Goal: Information Seeking & Learning: Check status

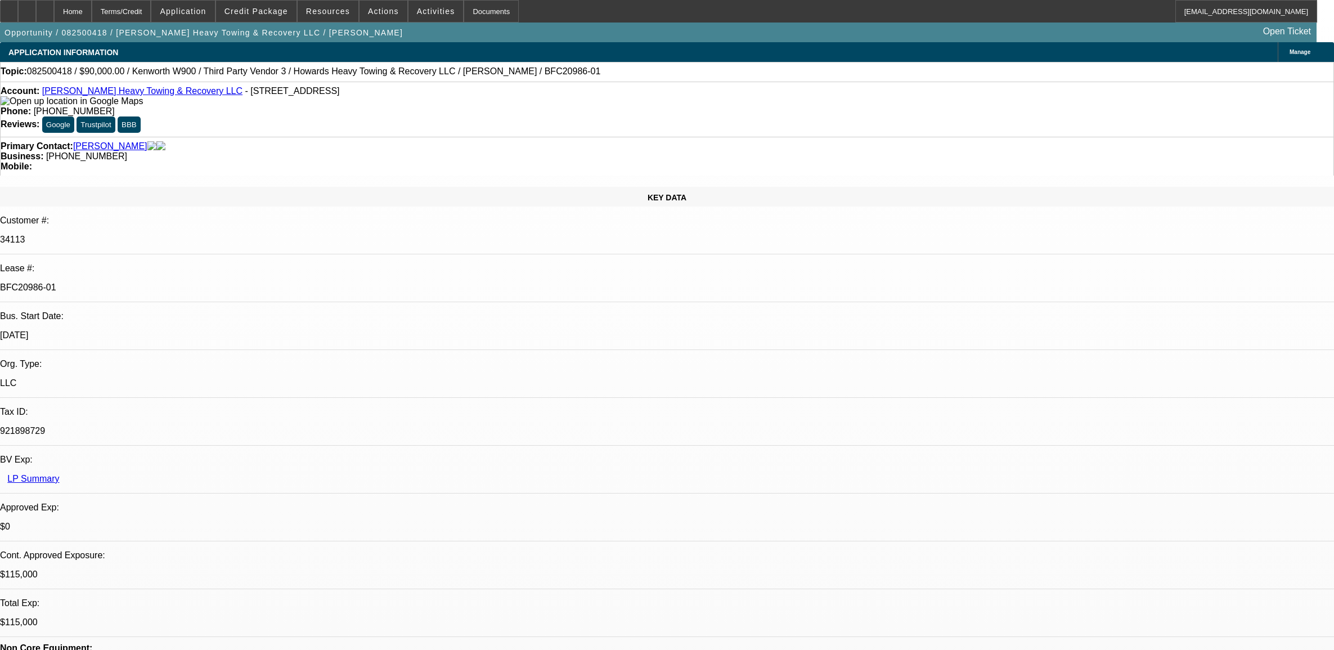
select select "0"
select select "2"
select select "0.1"
select select "4"
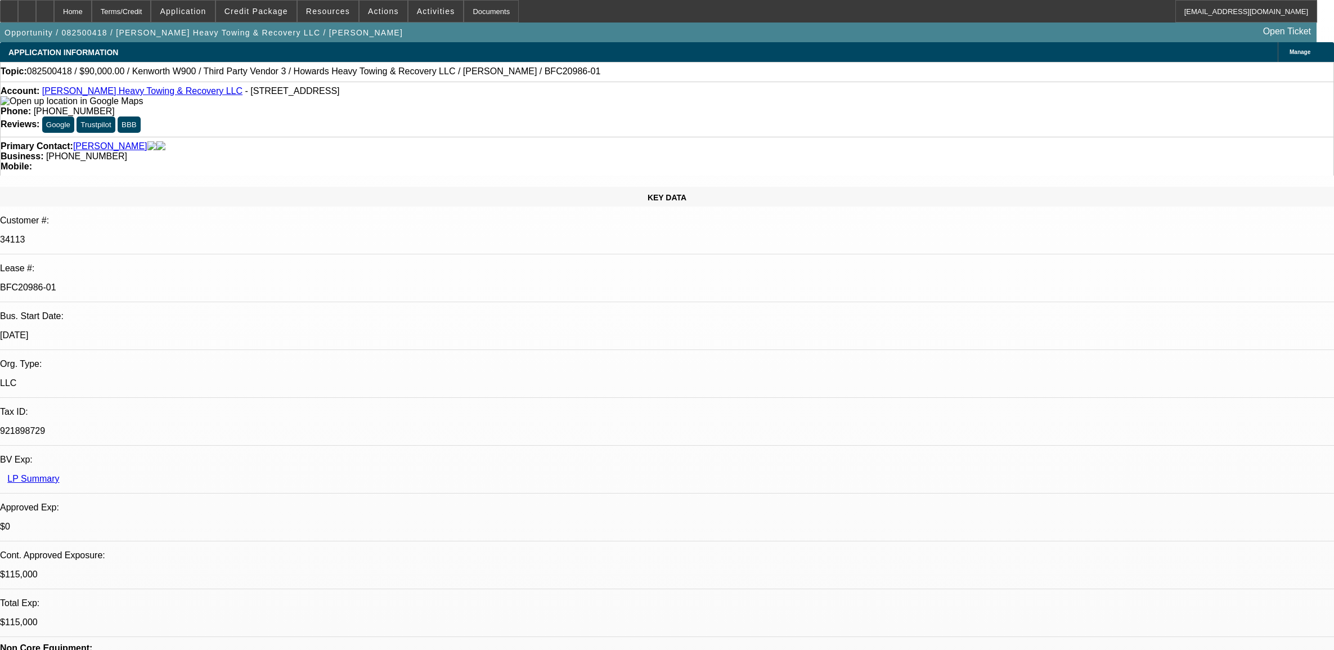
select select "0"
select select "2"
select select "0.1"
select select "4"
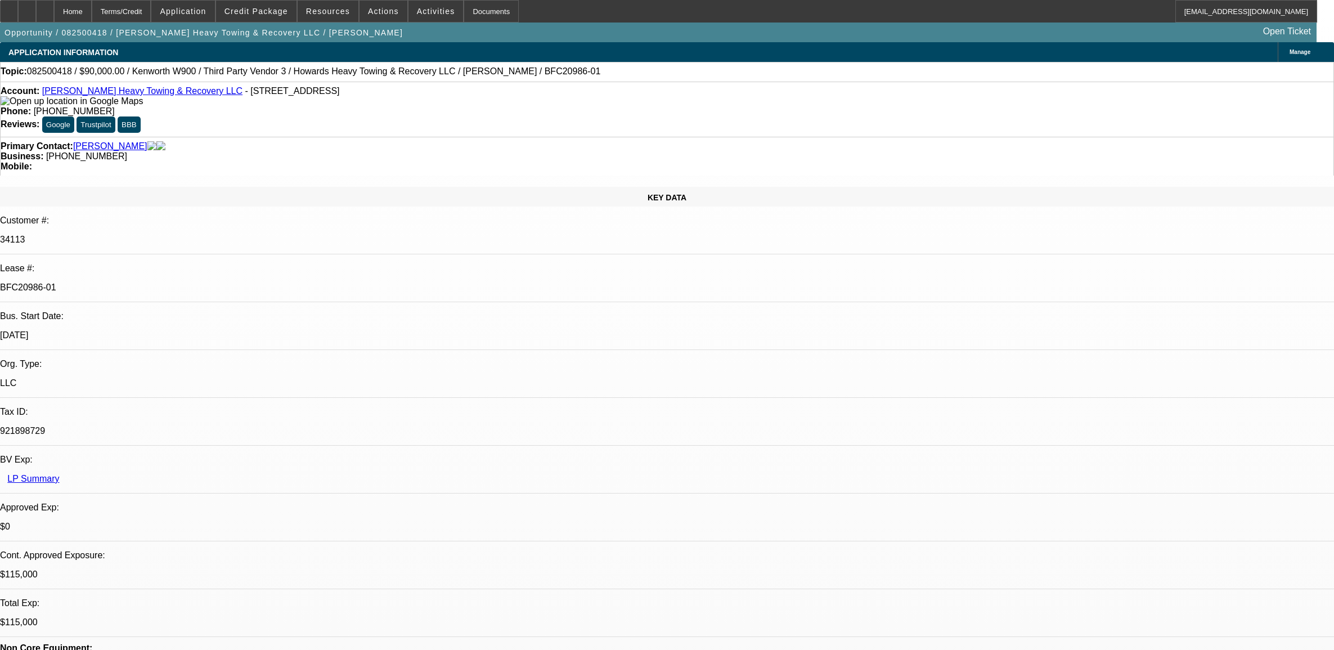
select select "0"
select select "2"
select select "0.1"
select select "4"
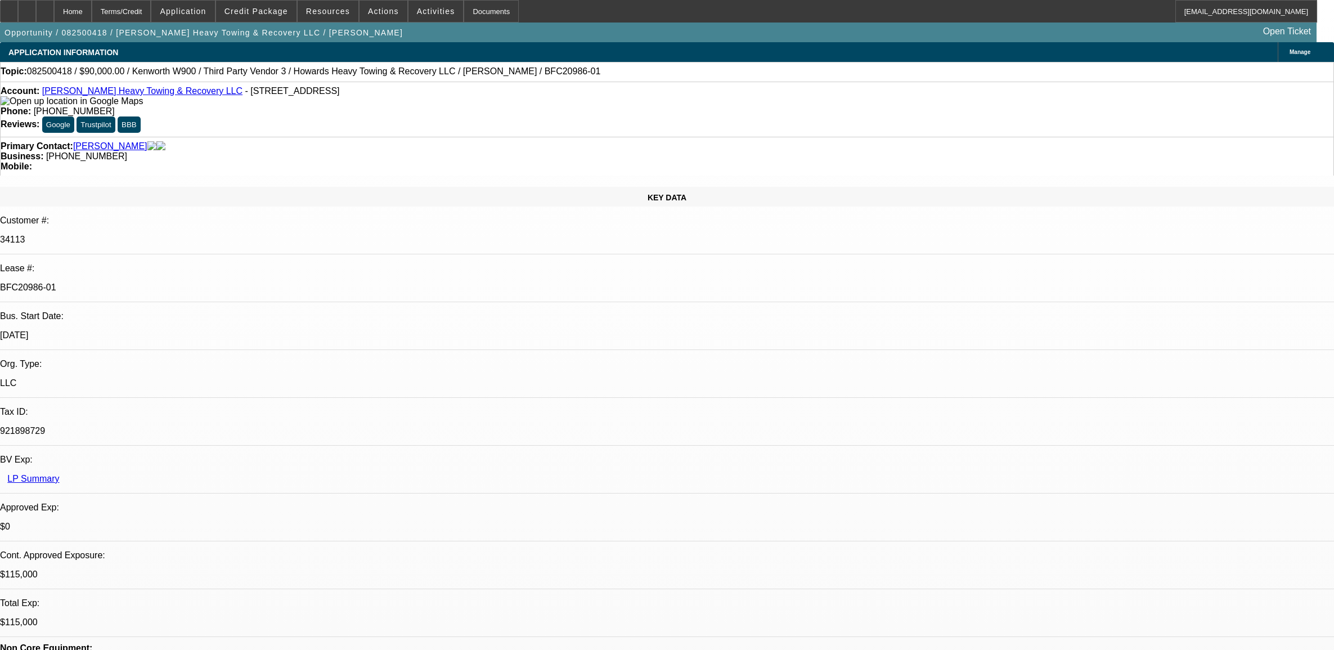
select select "0"
select select "2"
select select "0.1"
select select "4"
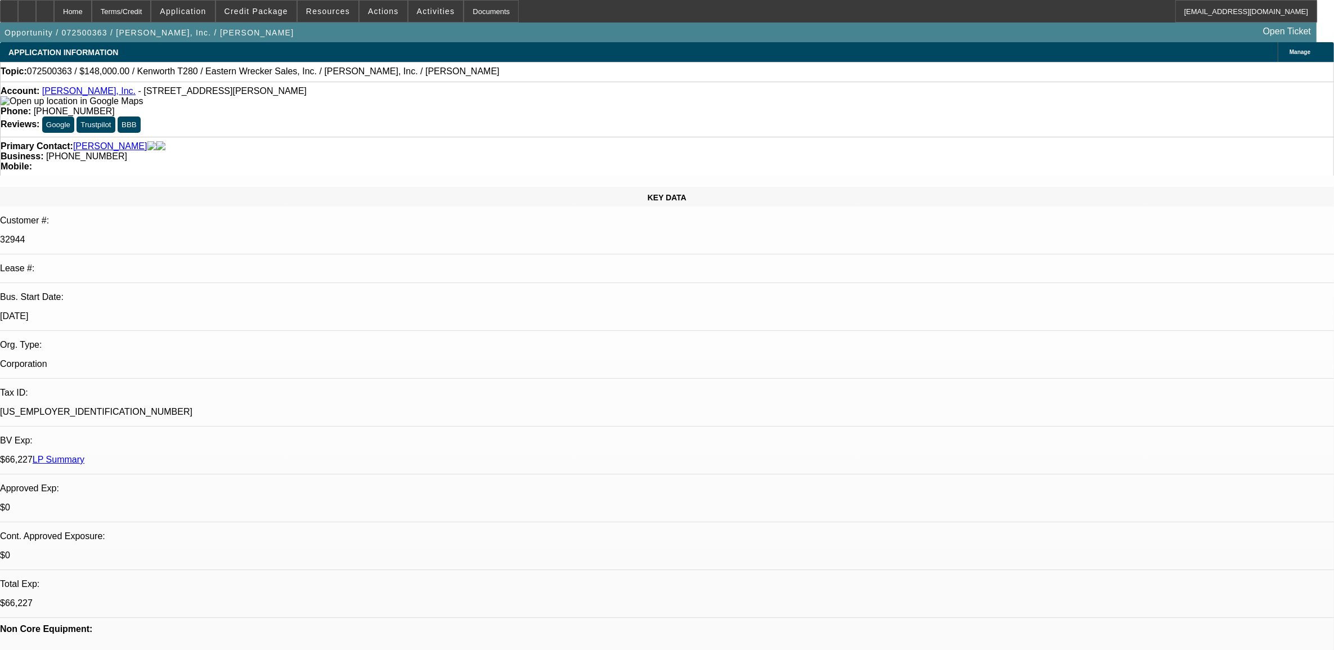
select select "0"
select select "2"
select select "0"
select select "6"
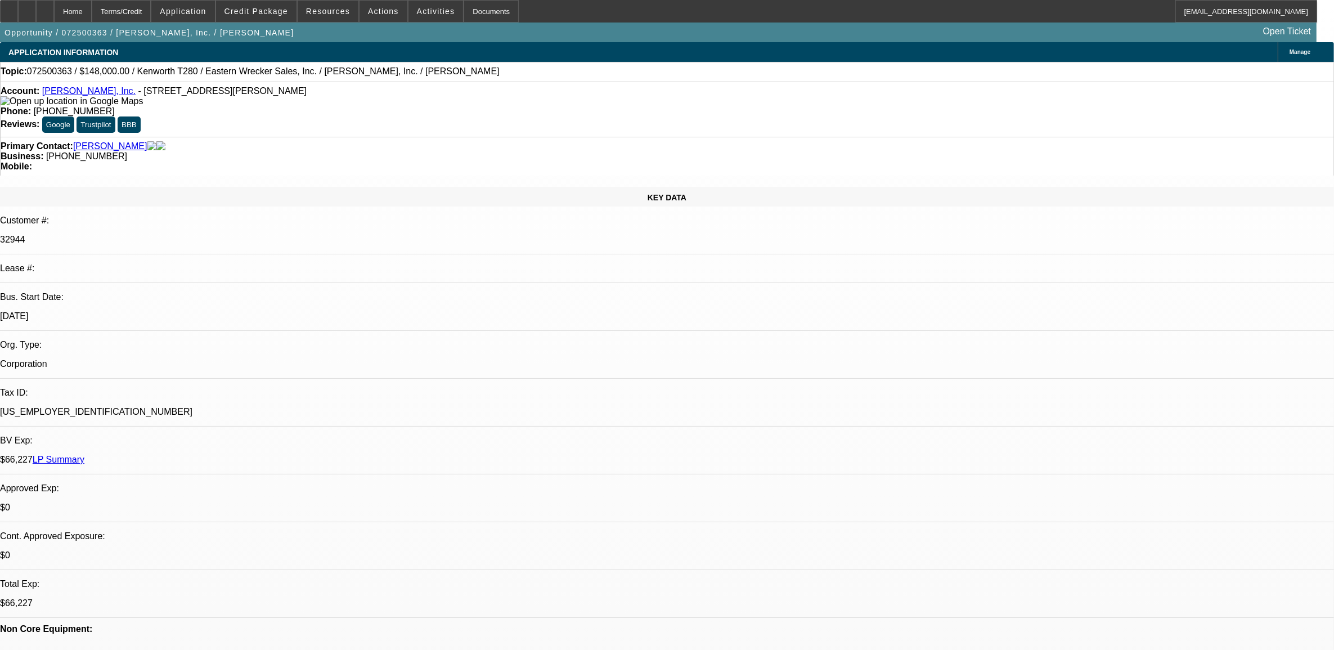
select select "0"
select select "2"
select select "0"
select select "6"
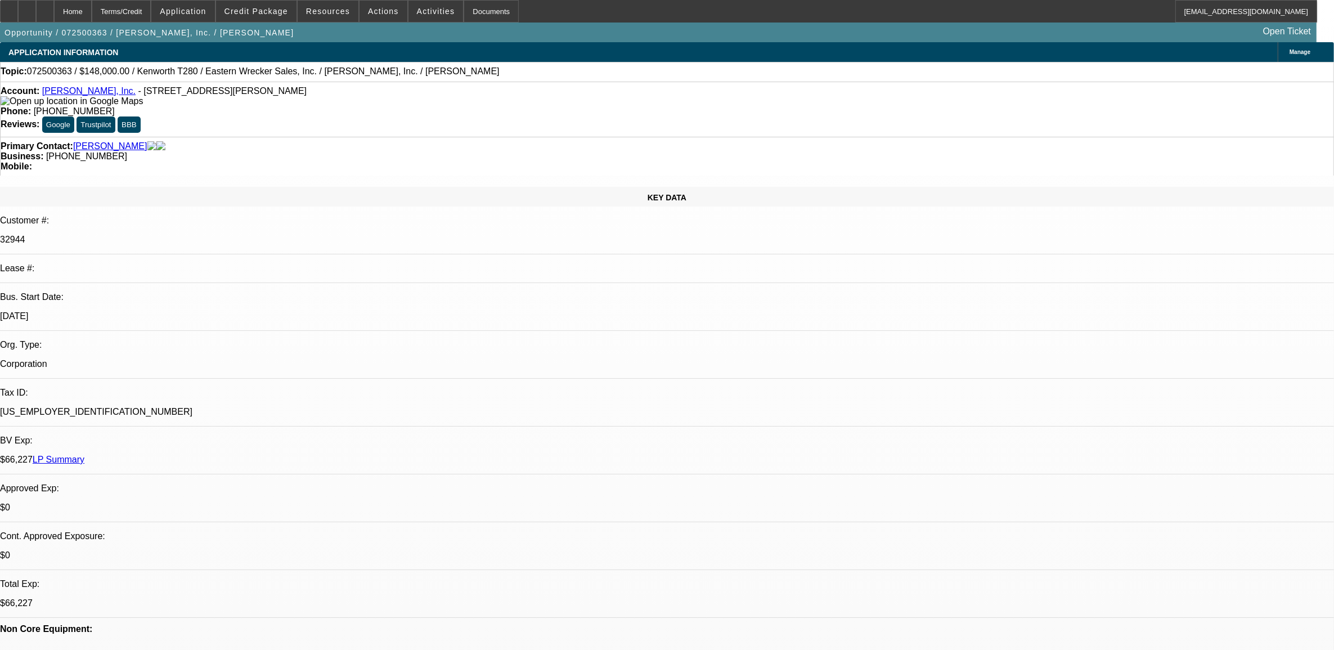
select select "0"
select select "6"
select select "0"
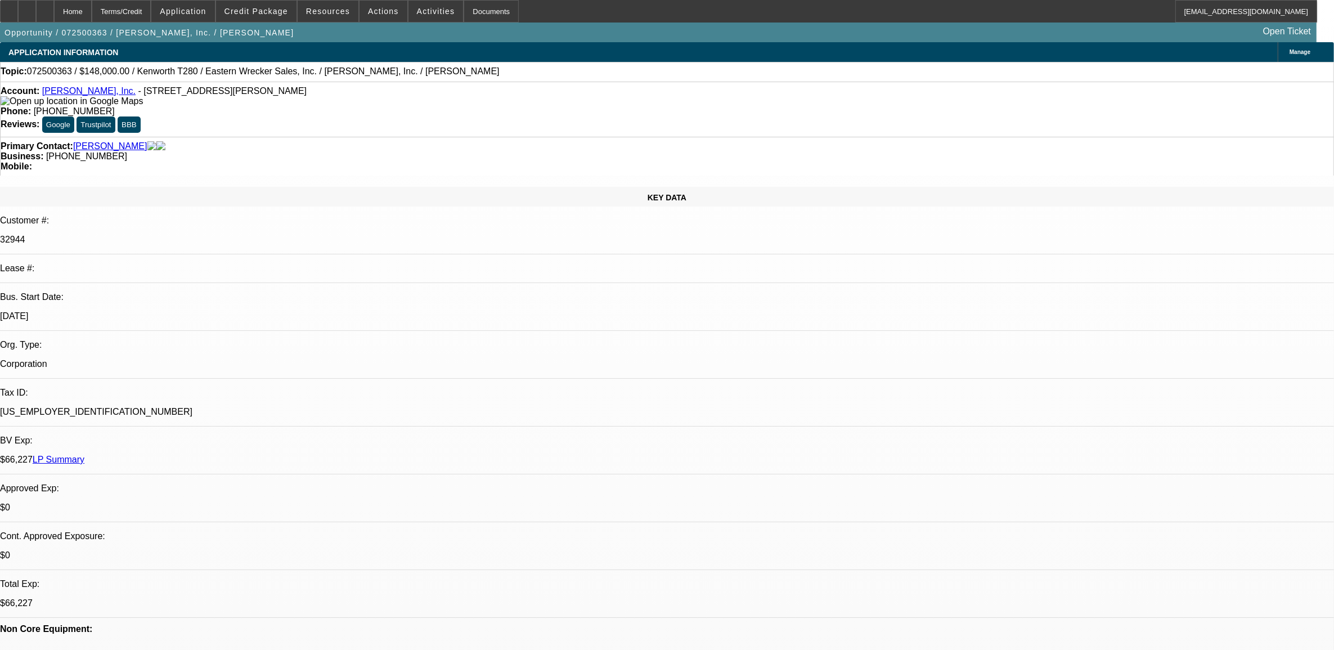
select select "0"
select select "2"
select select "0"
select select "6"
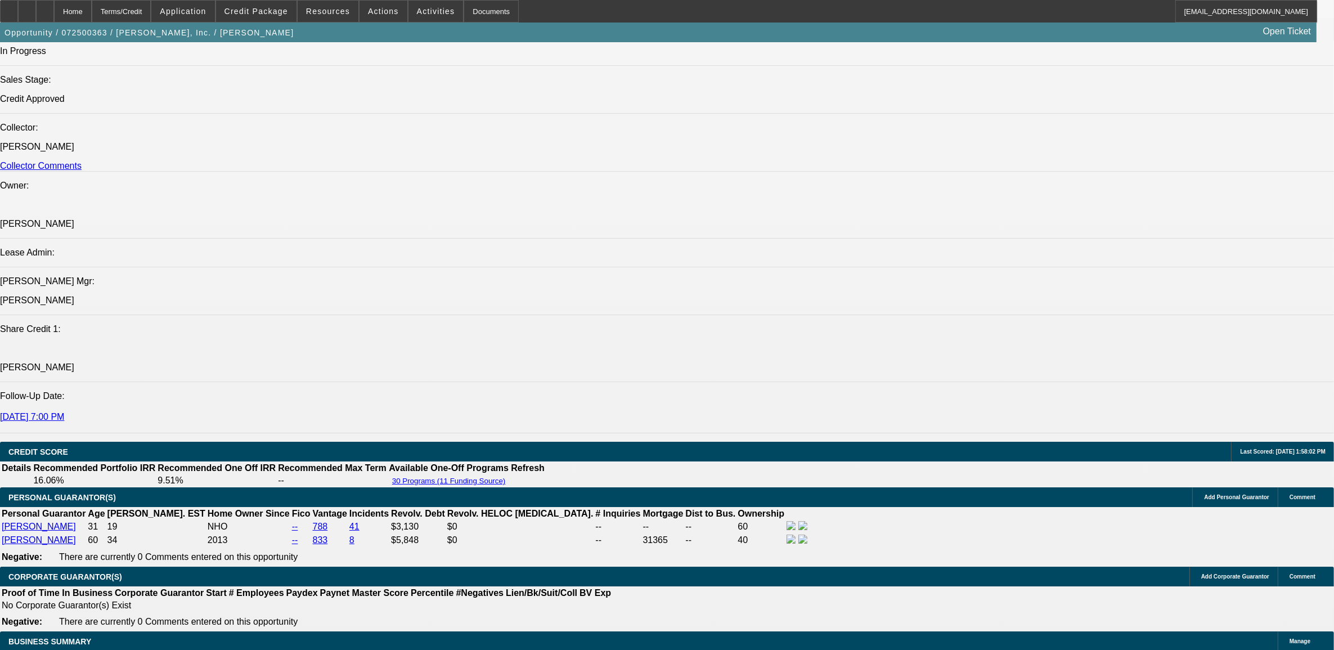
scroll to position [1336, 0]
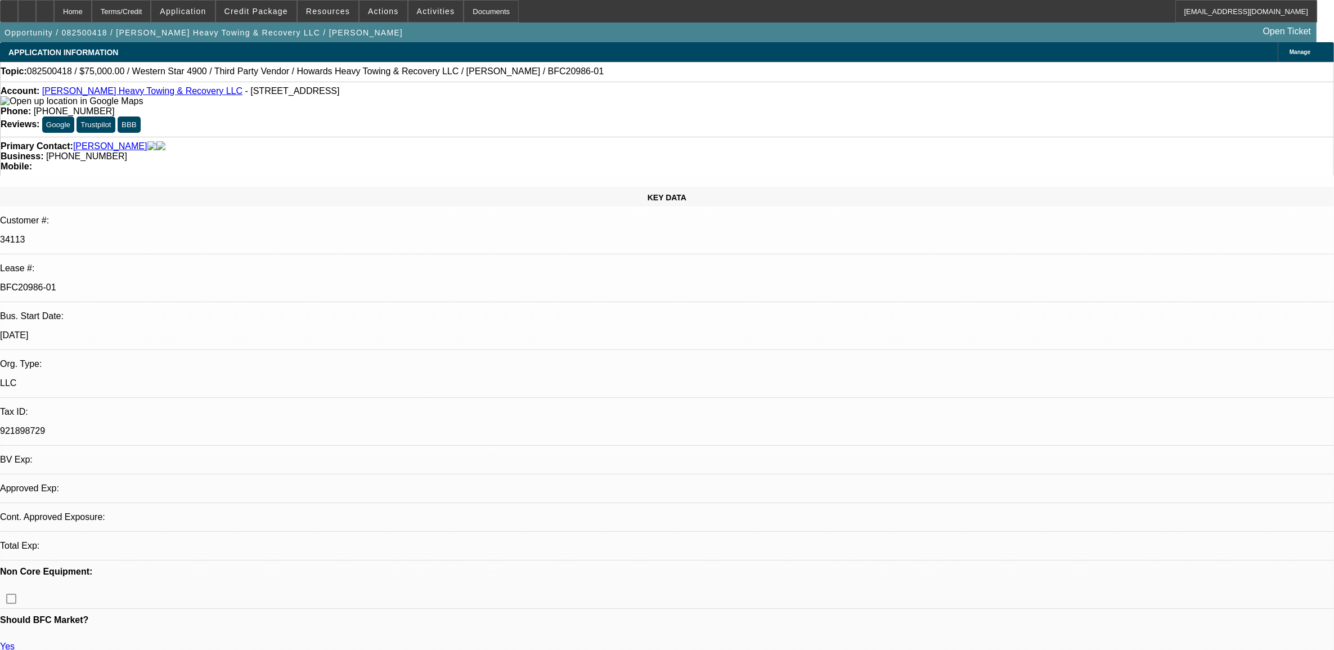
select select "0"
select select "2"
select select "0.1"
select select "4"
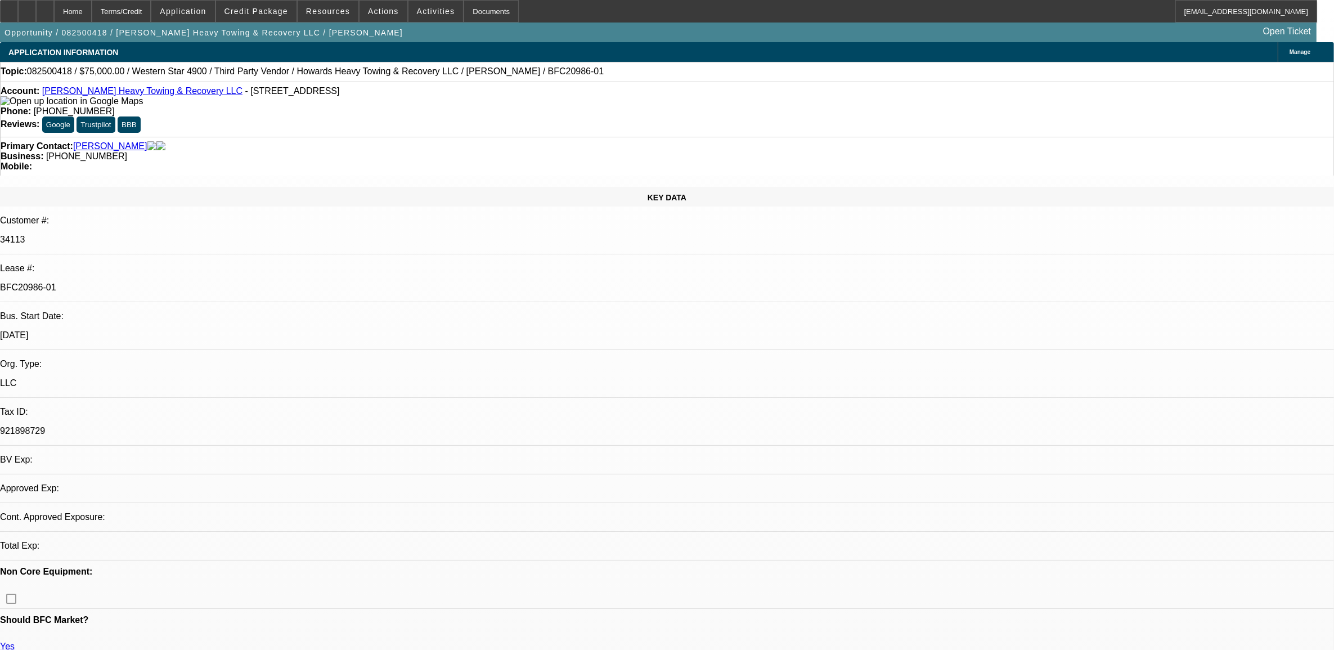
select select "0"
select select "2"
select select "0.1"
select select "4"
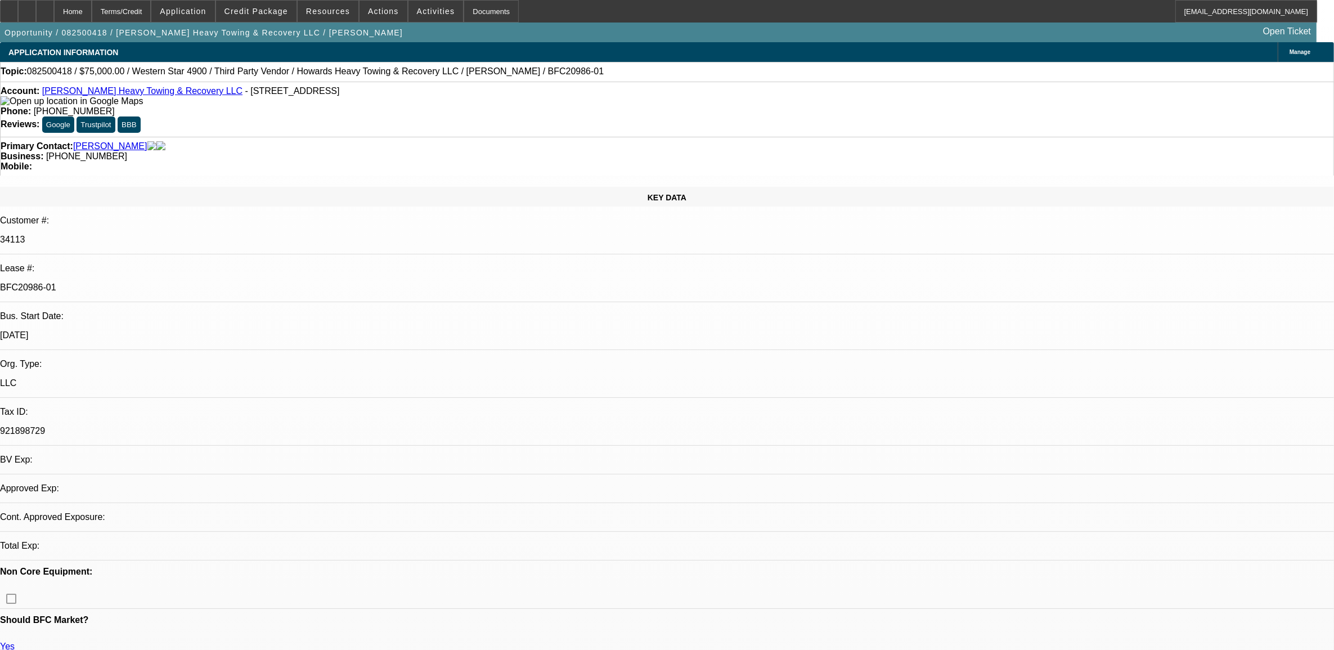
select select "0"
select select "2"
select select "0.1"
select select "4"
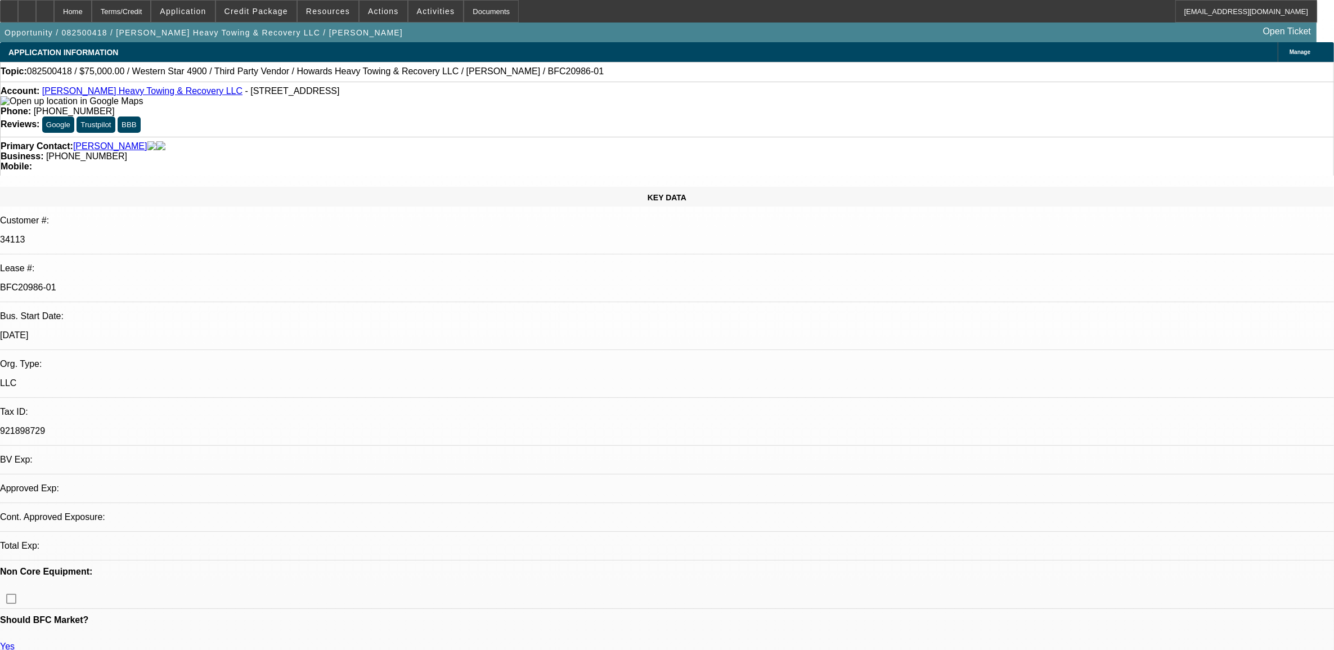
select select "0"
select select "2"
select select "0.1"
select select "4"
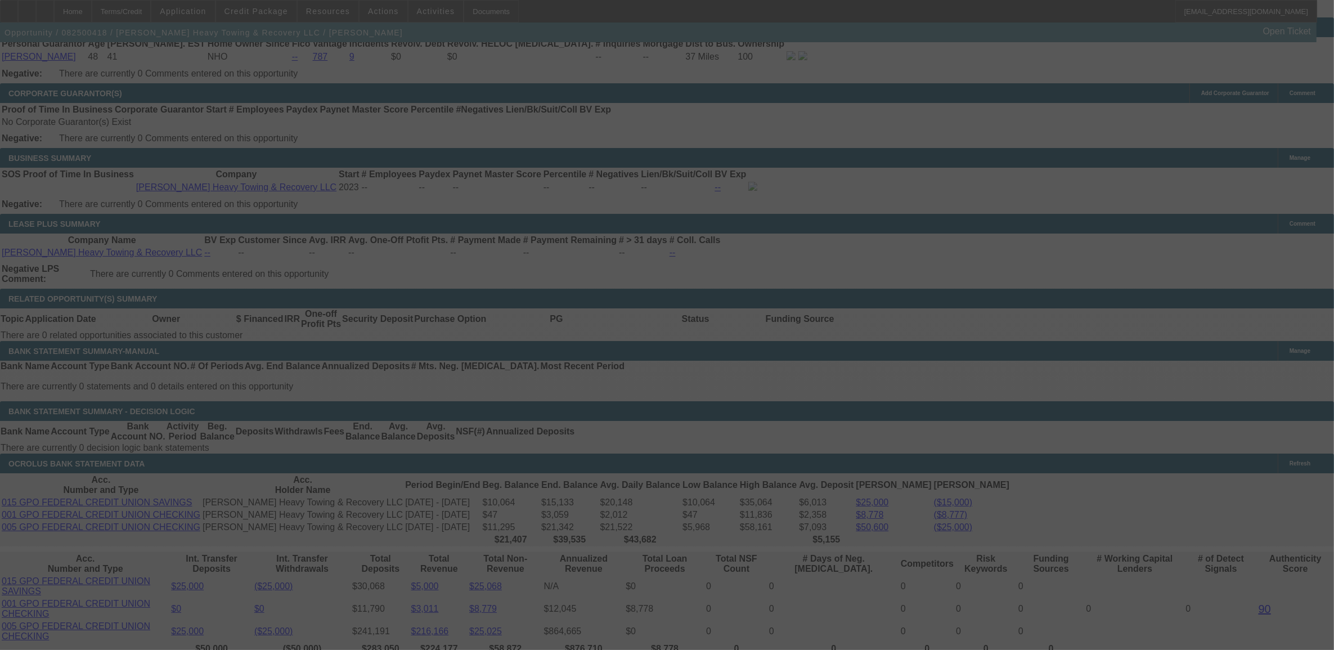
scroll to position [1689, 0]
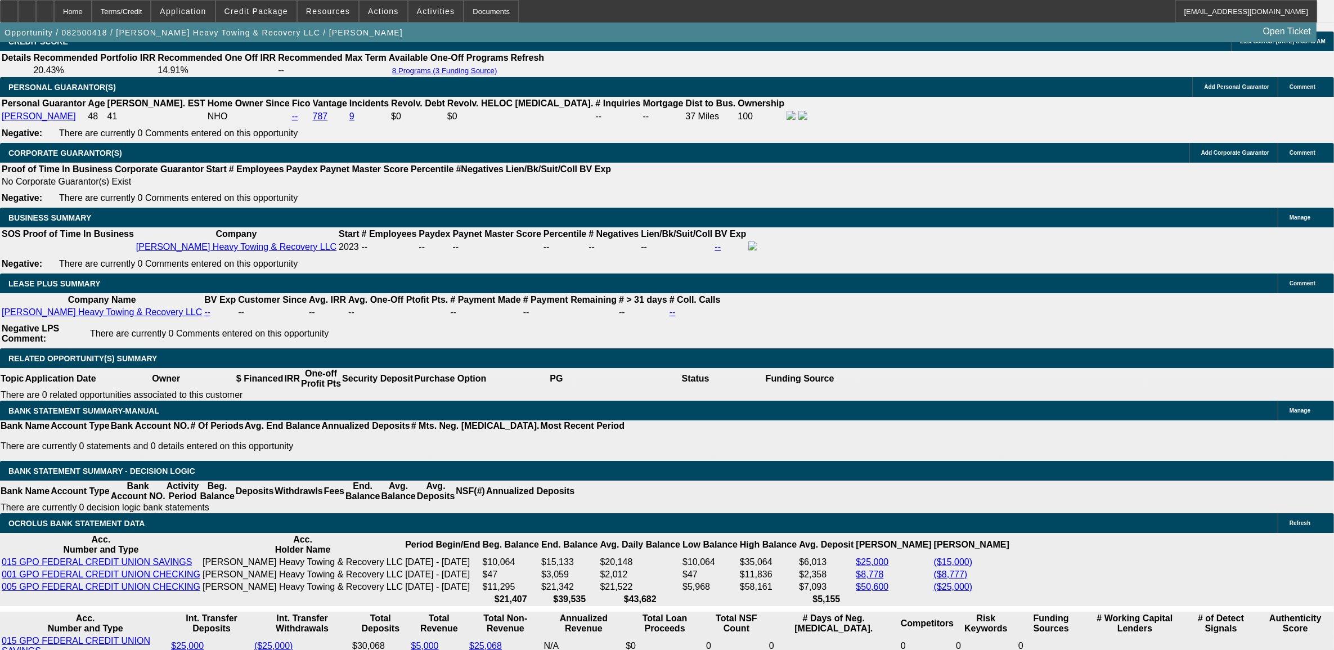
select select "0"
select select "0.1"
select select "0"
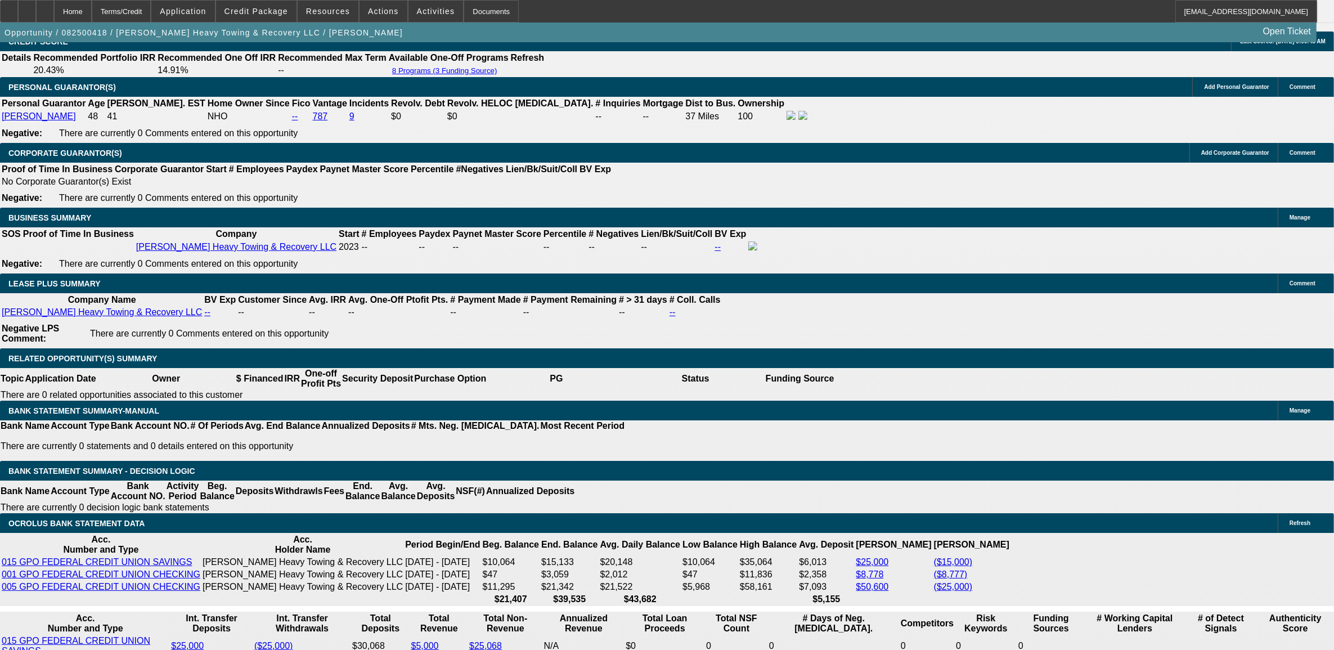
select select "0.1"
select select "0"
select select "0.1"
select select "0"
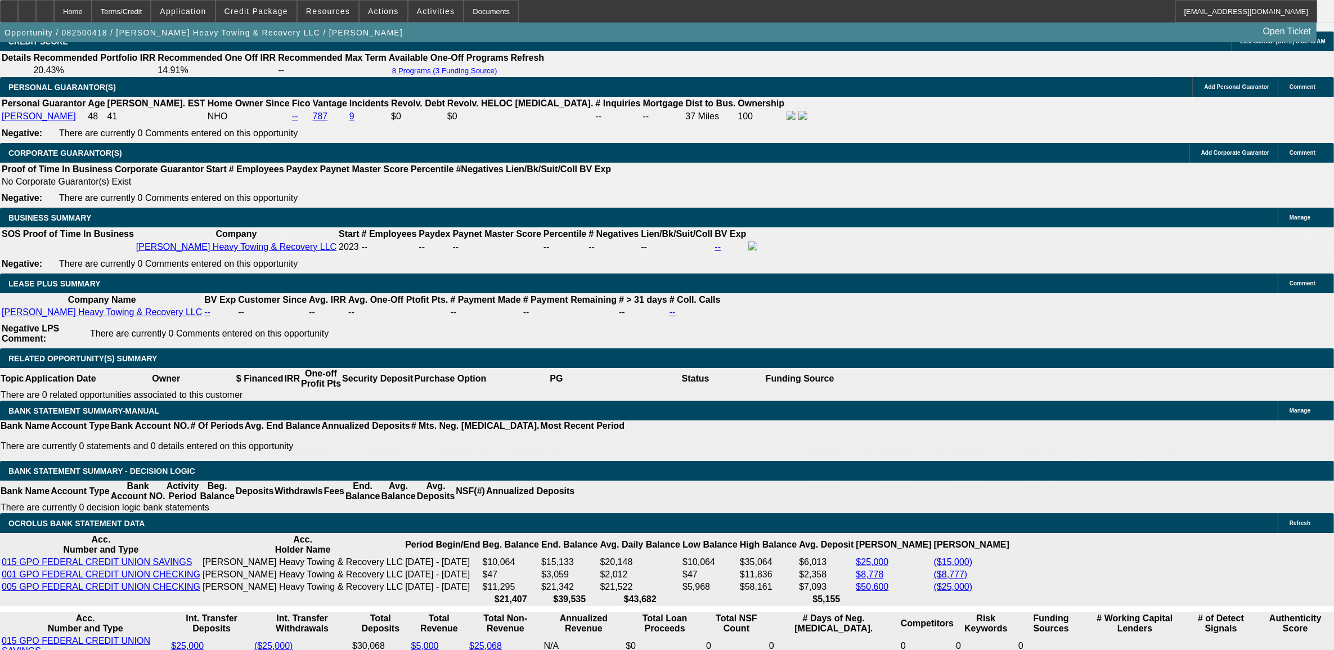
select select "0"
select select "0.1"
select select "1"
select select "2"
select select "4"
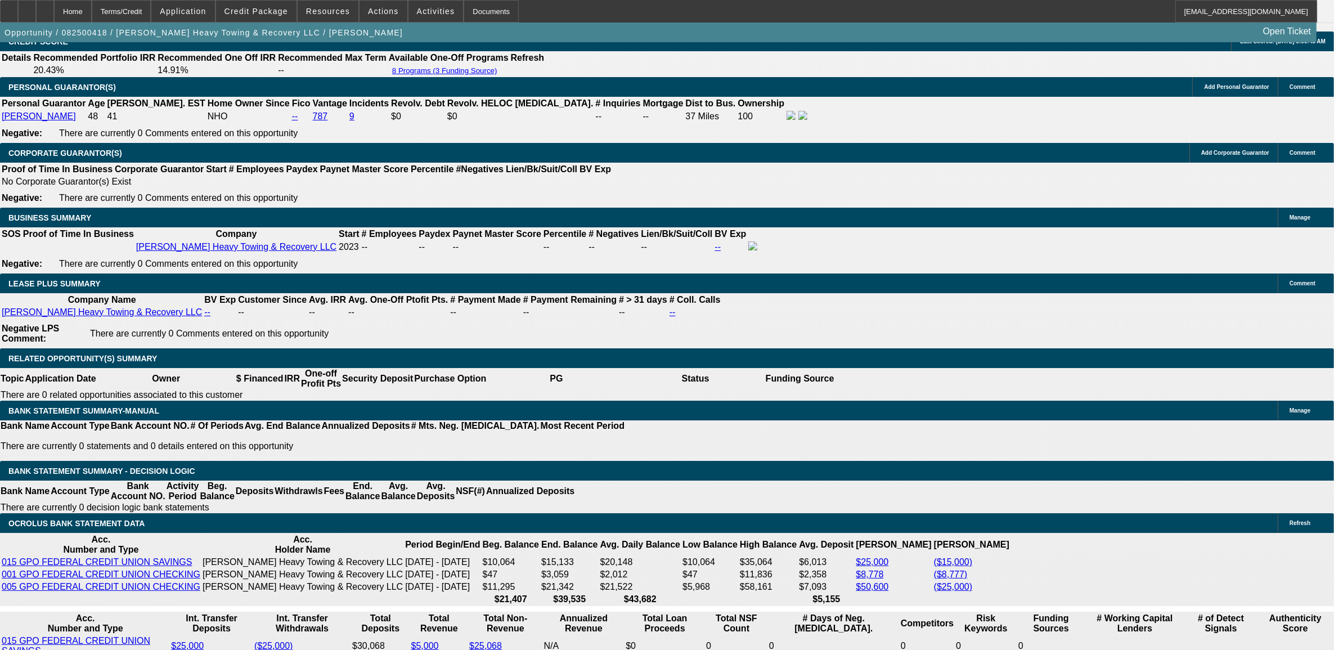
select select "1"
select select "2"
select select "4"
select select "1"
select select "2"
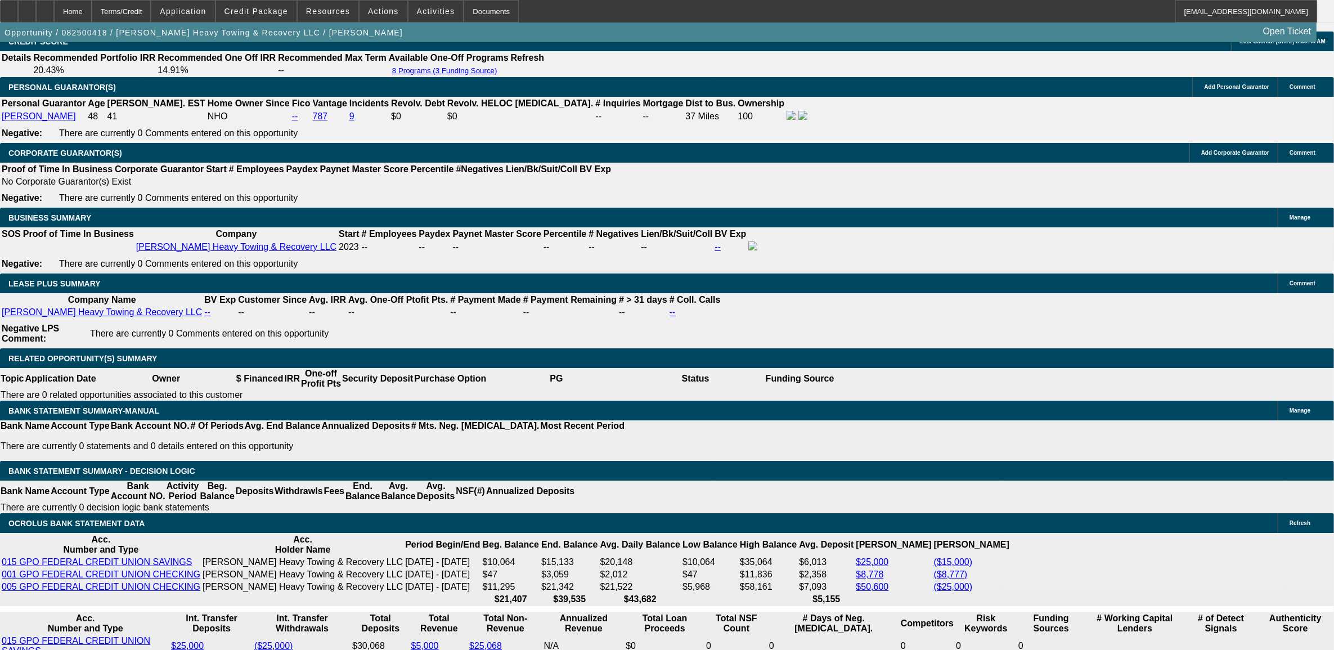
select select "4"
select select "1"
select select "2"
select select "4"
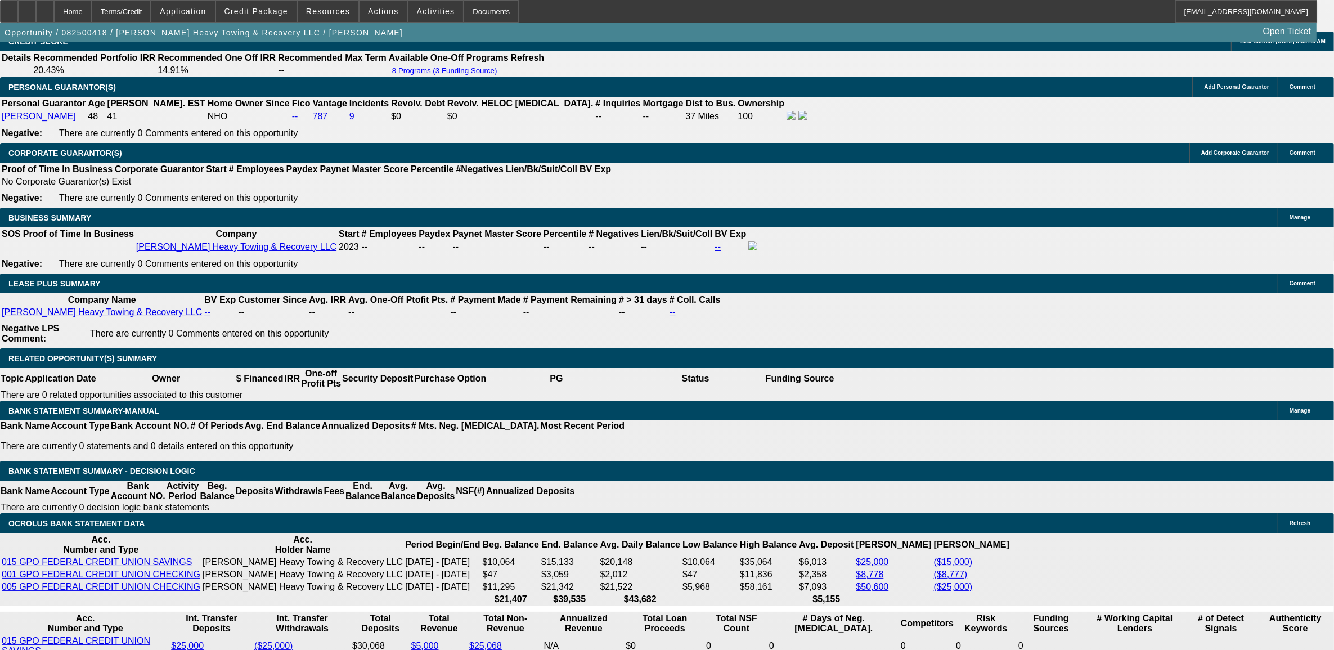
scroll to position [141, 0]
type input "payoff"
click at [268, 7] on span "Credit Package" at bounding box center [257, 11] width 64 height 9
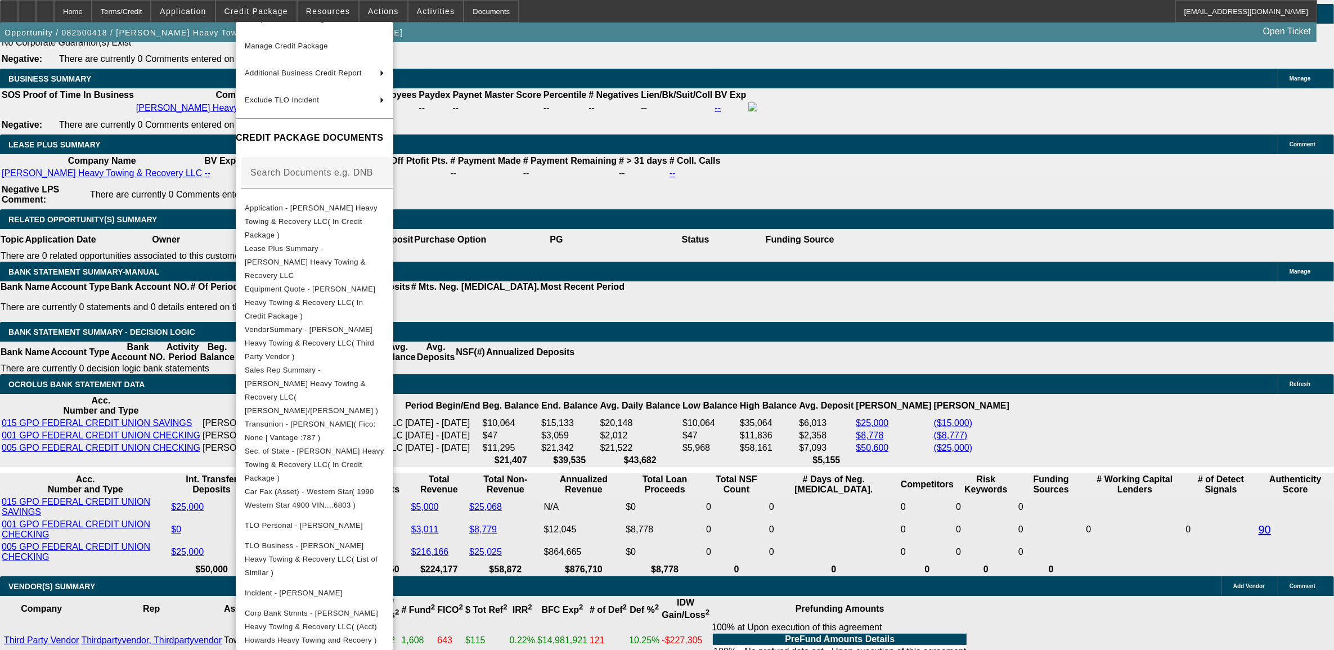
scroll to position [1829, 0]
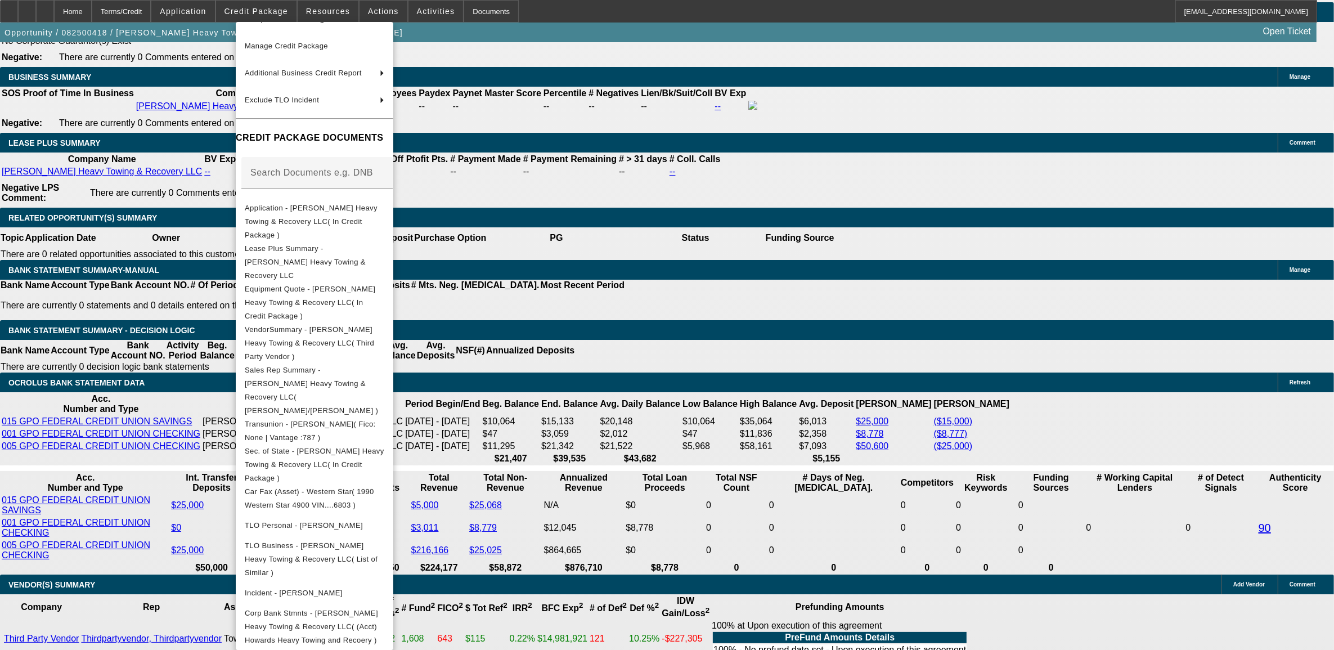
click at [122, 403] on div at bounding box center [667, 325] width 1334 height 650
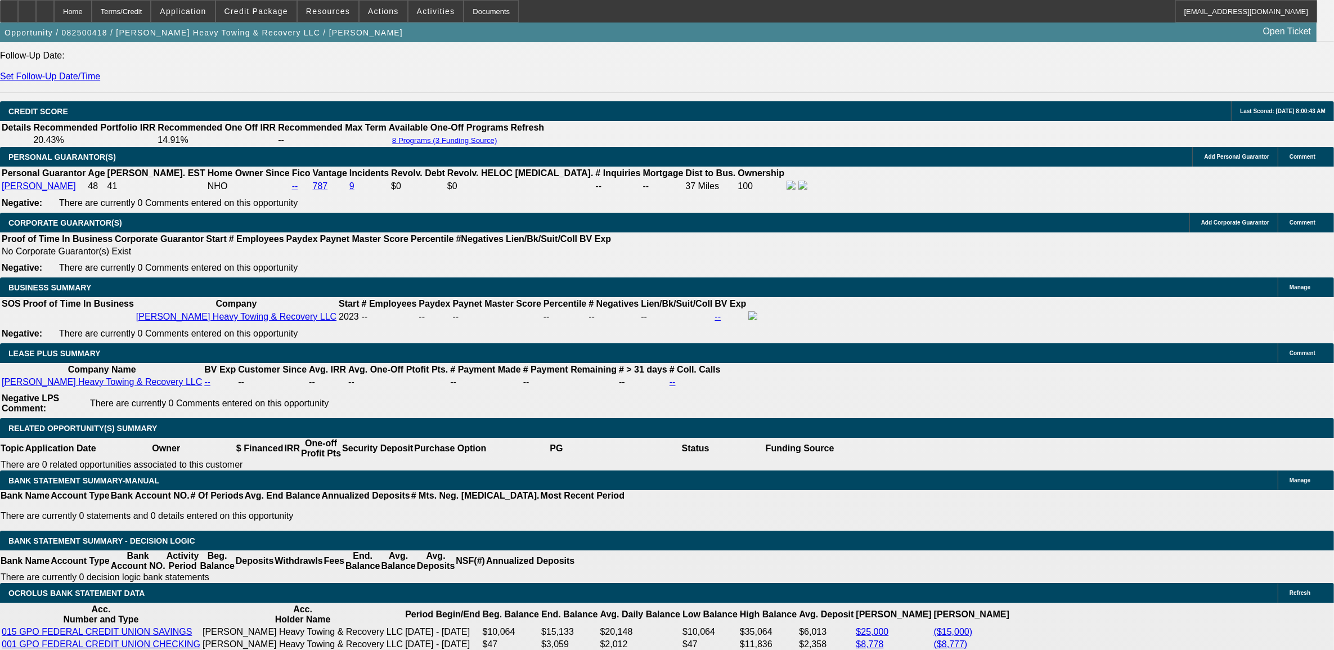
scroll to position [1618, 0]
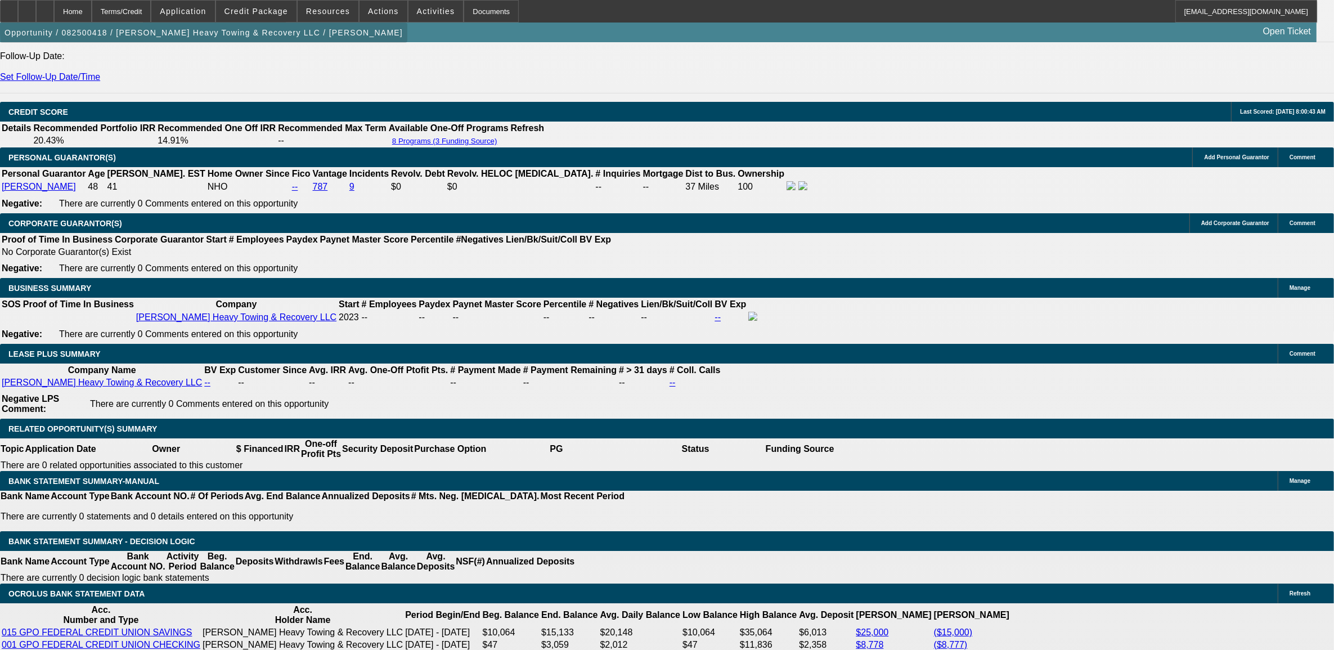
click at [239, 21] on span "button" at bounding box center [203, 32] width 407 height 27
click at [252, 9] on span "Credit Package" at bounding box center [257, 11] width 64 height 9
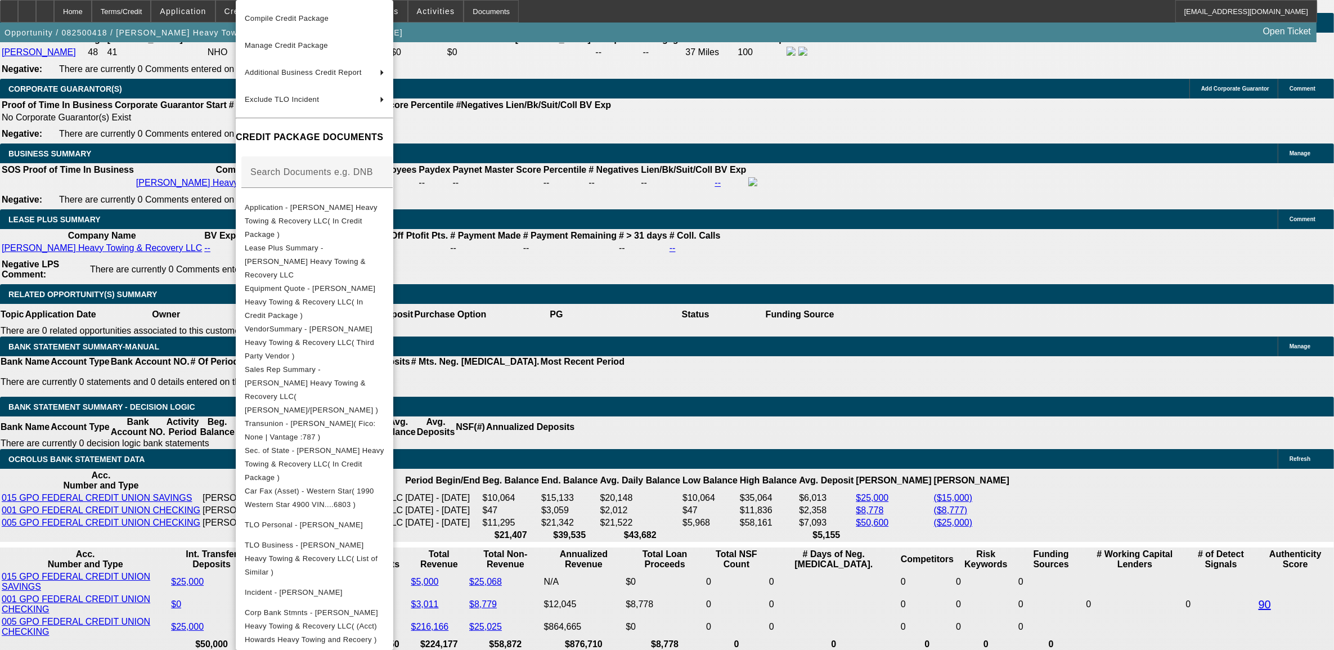
scroll to position [1759, 0]
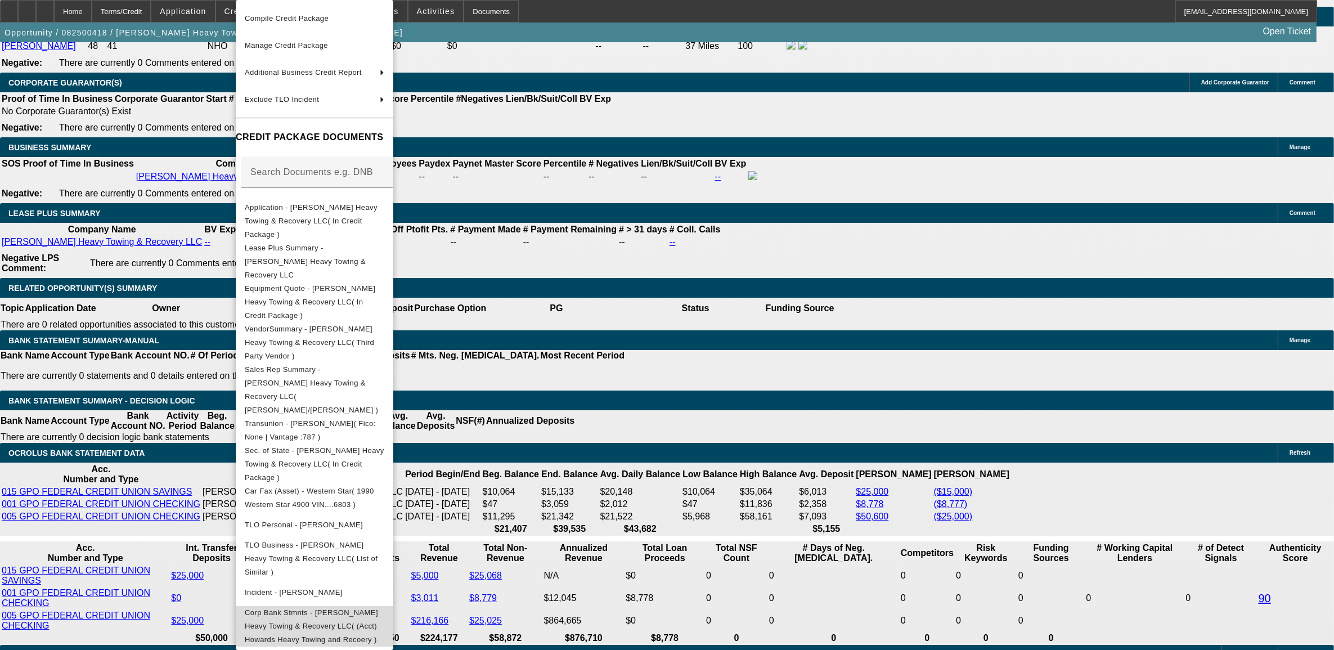
click at [324, 606] on span "Corp Bank Stmnts - [PERSON_NAME] Heavy Towing & Recovery LLC( (Acct) Howards He…" at bounding box center [315, 626] width 140 height 41
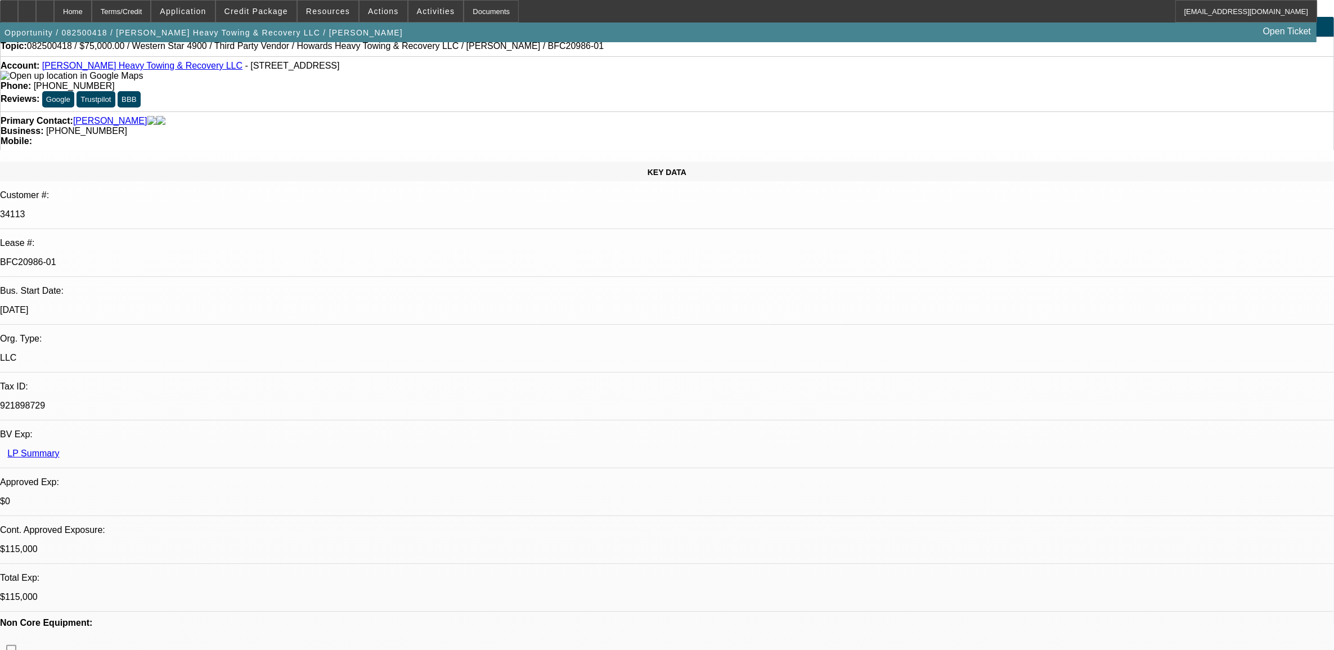
scroll to position [0, 0]
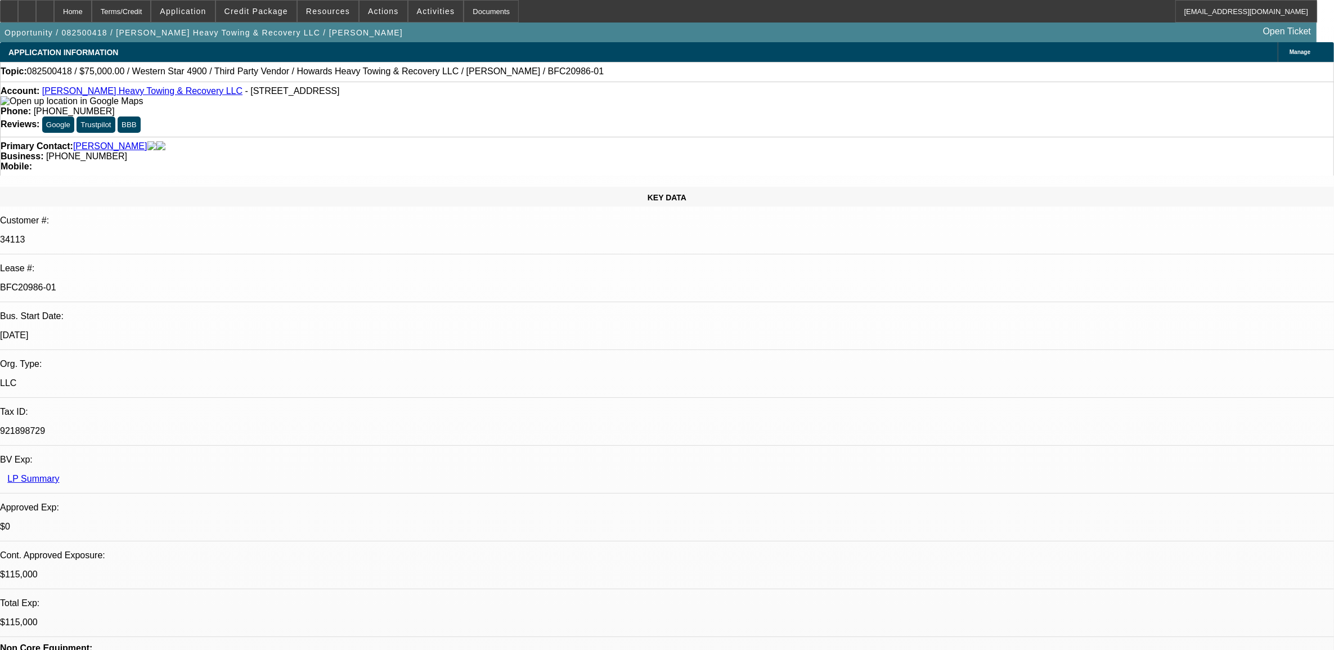
drag, startPoint x: 1154, startPoint y: 52, endPoint x: 1027, endPoint y: 74, distance: 129.0
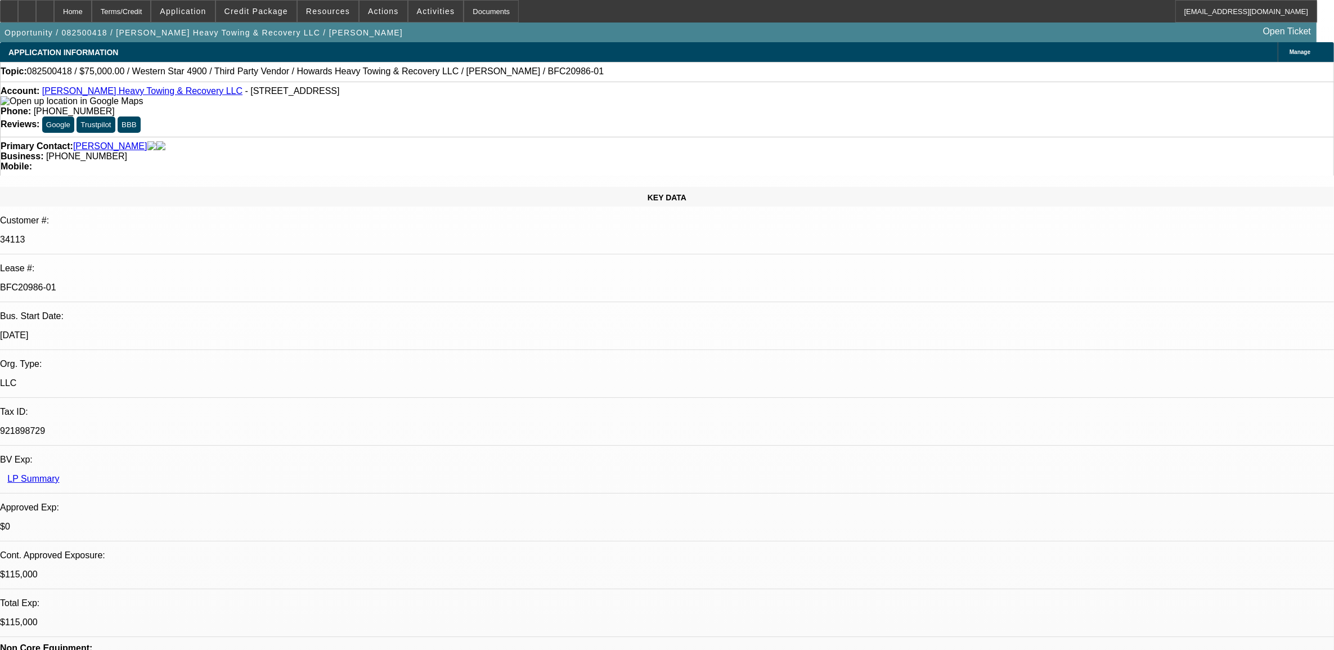
scroll to position [0, 0]
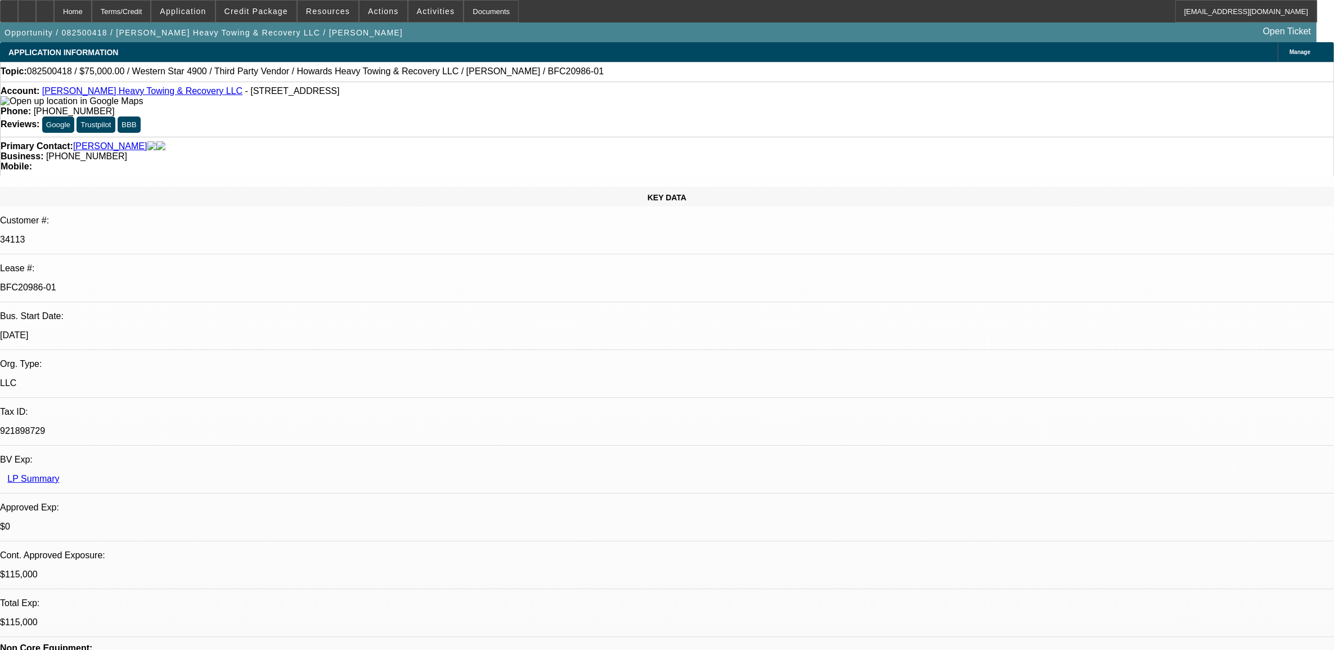
type input "wire"
click at [266, 6] on span at bounding box center [256, 11] width 80 height 27
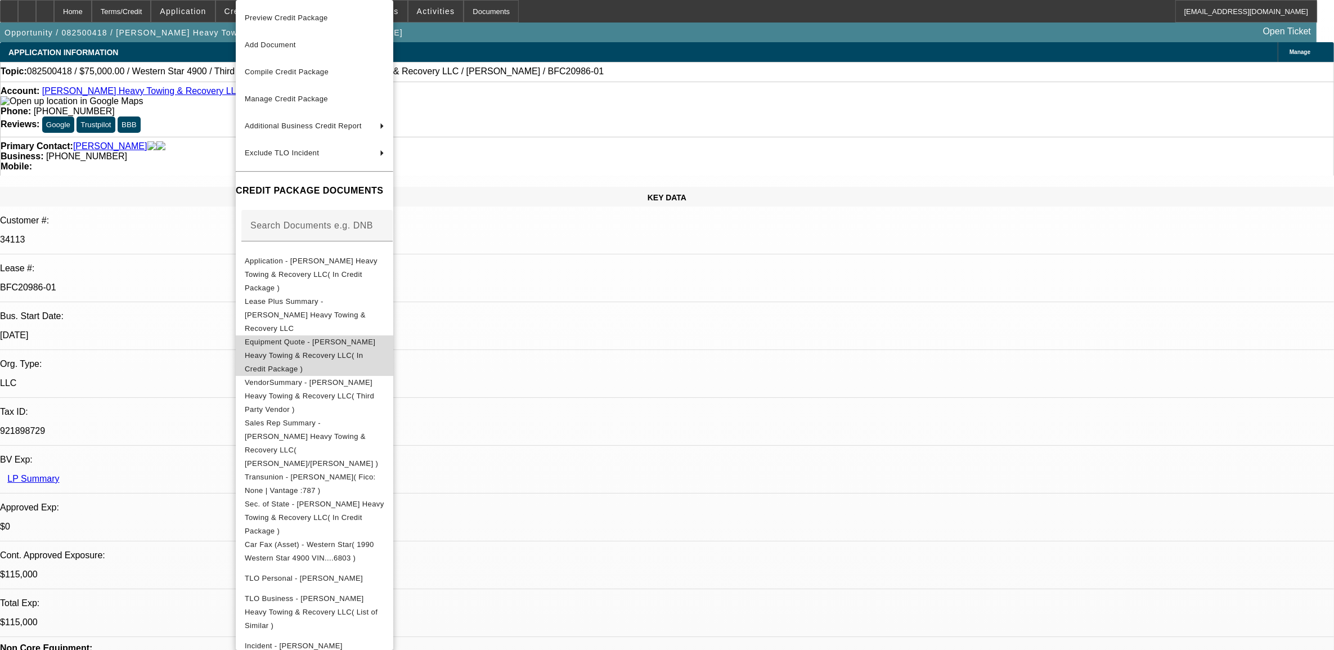
click at [297, 338] on span "Equipment Quote - [PERSON_NAME] Heavy Towing & Recovery LLC( In Credit Package )" at bounding box center [310, 355] width 131 height 35
